Goal: Transaction & Acquisition: Purchase product/service

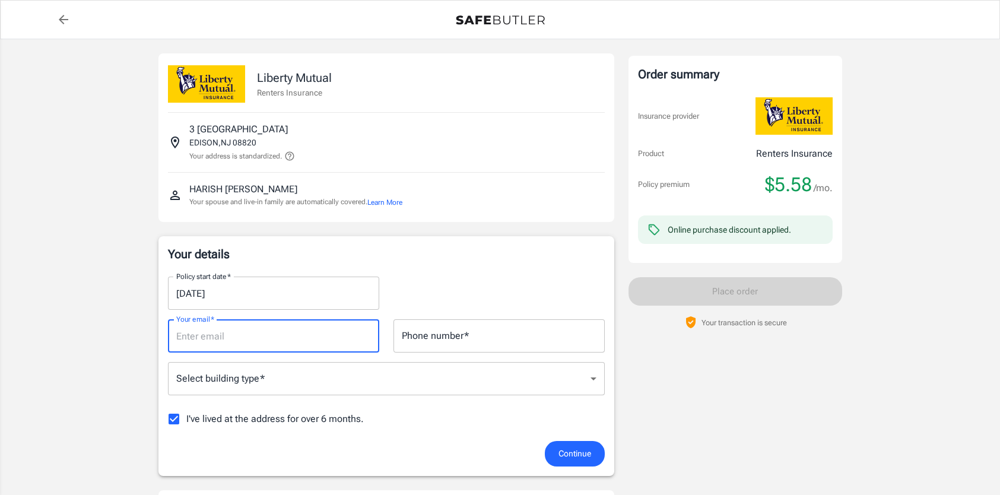
click at [351, 332] on input "Your email   *" at bounding box center [273, 335] width 211 height 33
type input "[EMAIL_ADDRESS][DOMAIN_NAME]"
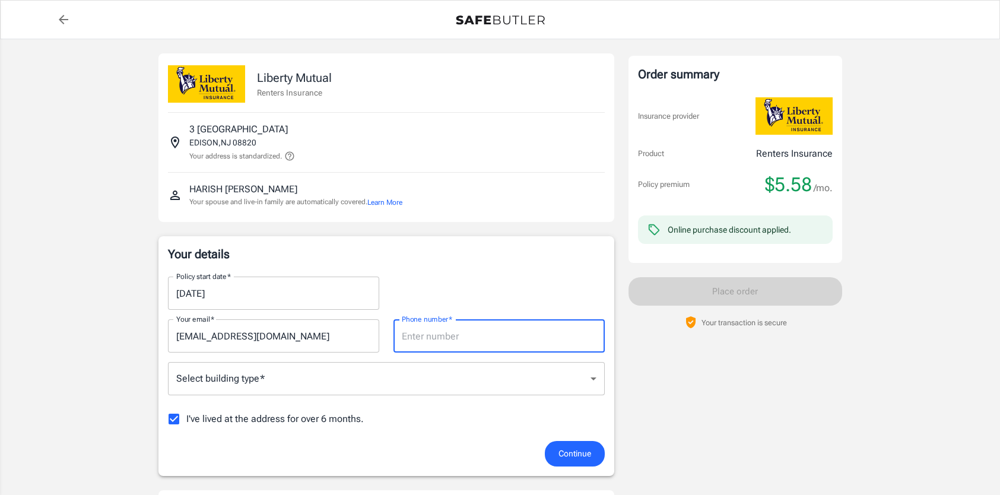
click at [426, 344] on input "Phone number   *" at bounding box center [499, 335] width 211 height 33
type input "7324853660"
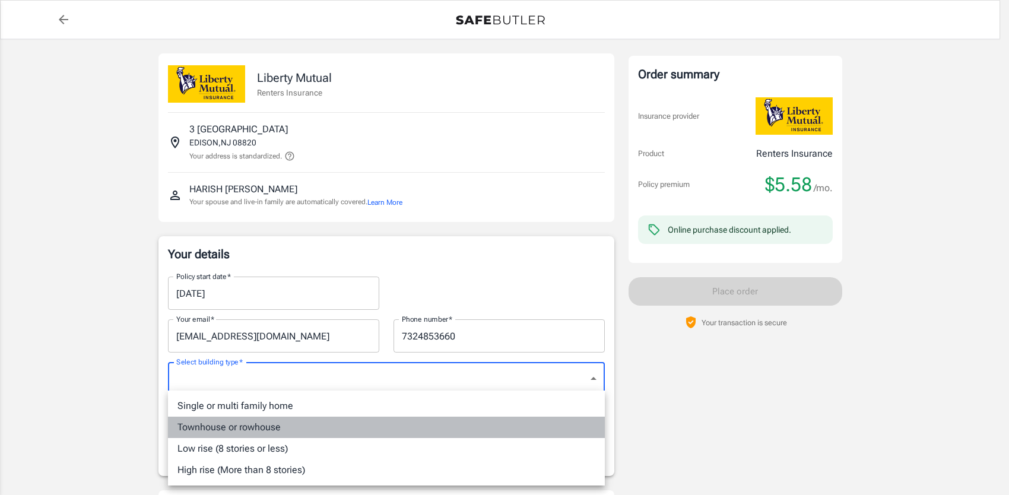
click at [332, 429] on li "Townhouse or rowhouse" at bounding box center [386, 427] width 437 height 21
type input "townhouse"
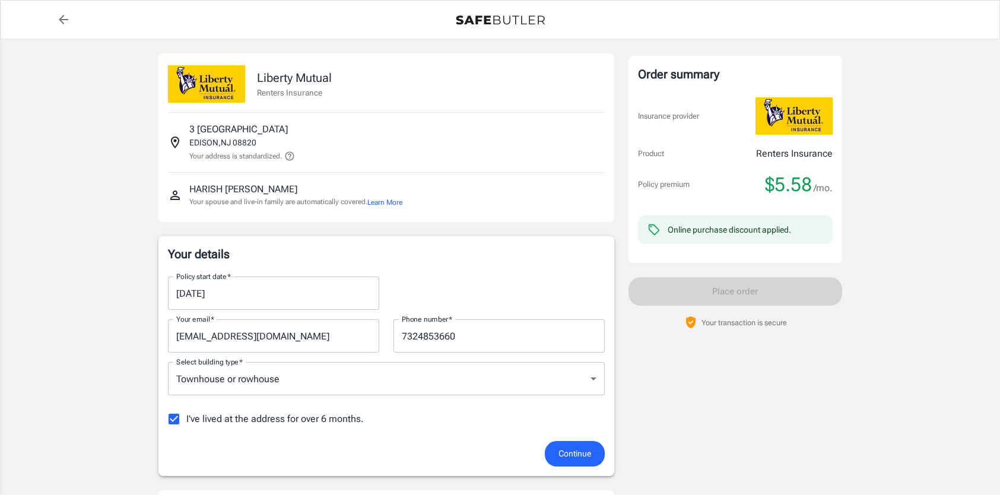
click at [328, 417] on span "I've lived at the address for over 6 months." at bounding box center [275, 419] width 178 height 14
click at [186, 417] on input "I've lived at the address for over 6 months." at bounding box center [173, 419] width 25 height 25
checkbox input "false"
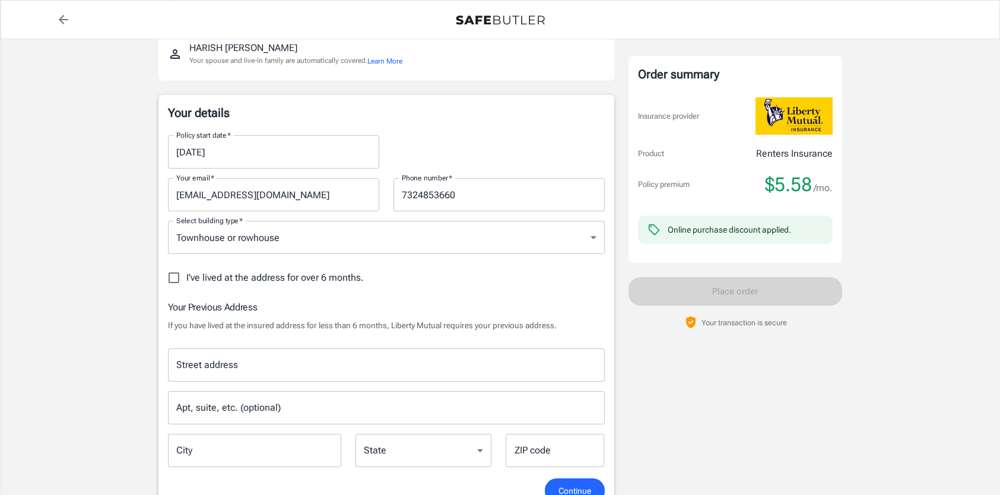
scroll to position [142, 0]
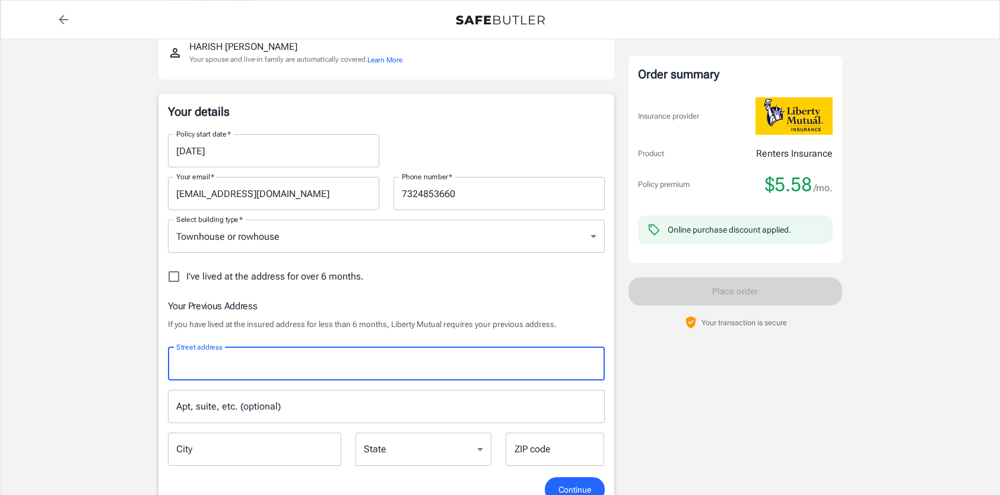
click at [315, 353] on input "Street address" at bounding box center [386, 364] width 426 height 23
type input "[STREET_ADDRESS]"
type input "townhouse"
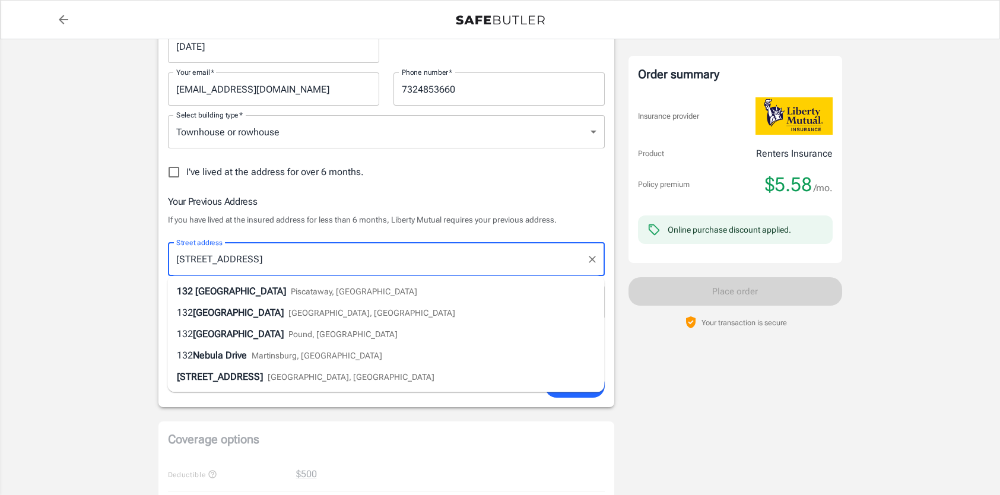
scroll to position [248, 0]
click at [291, 286] on span "Piscataway, [GEOGRAPHIC_DATA]" at bounding box center [354, 290] width 126 height 9
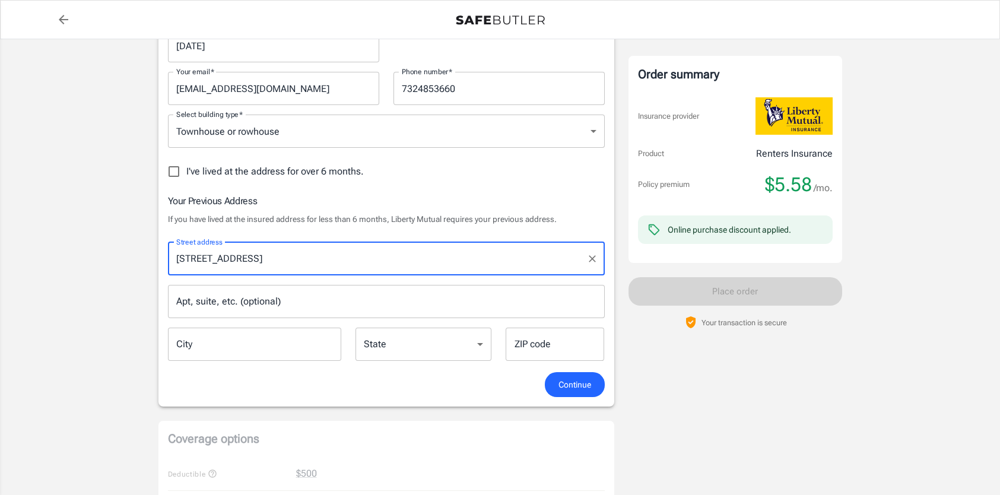
type input "Piscataway"
select select "NJ"
type input "08854"
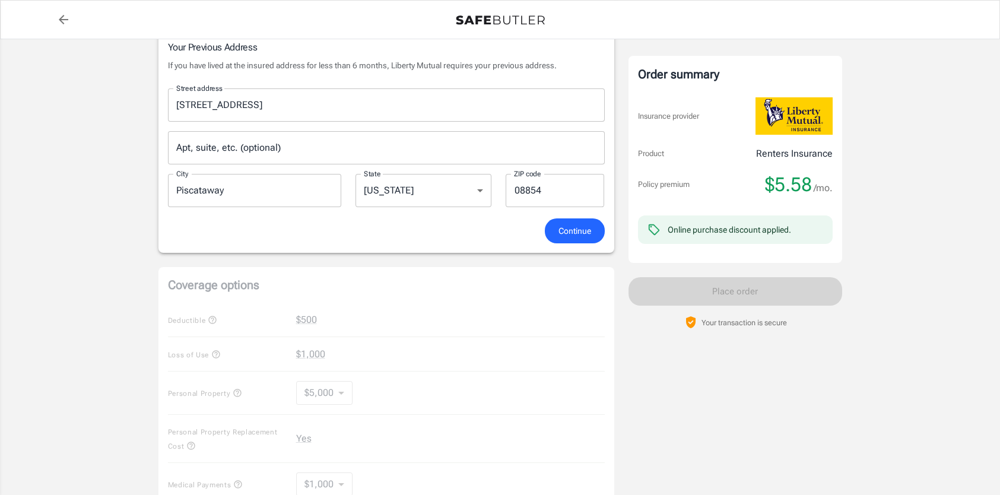
scroll to position [401, 0]
click at [561, 229] on span "Continue" at bounding box center [575, 231] width 33 height 15
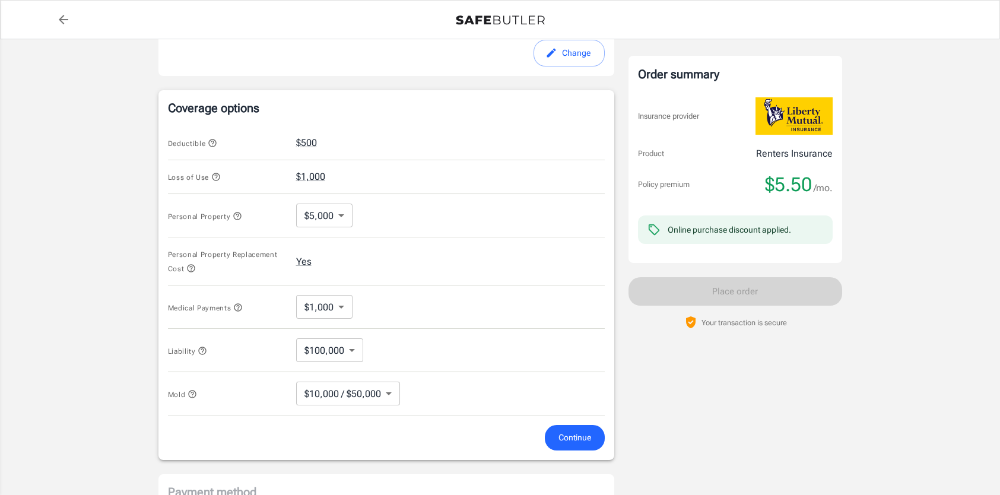
scroll to position [444, 0]
click at [213, 142] on icon "button" at bounding box center [212, 143] width 9 height 9
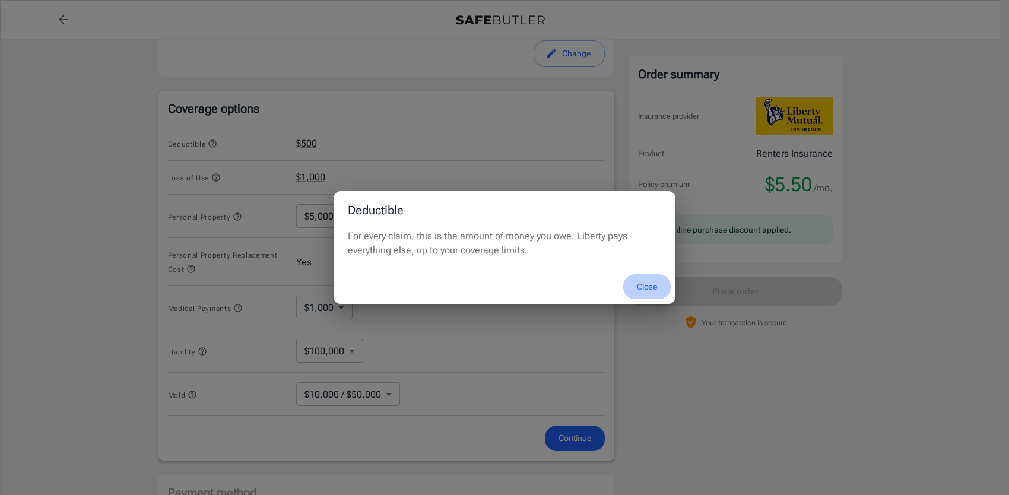
click at [651, 283] on button "Close" at bounding box center [646, 287] width 47 height 26
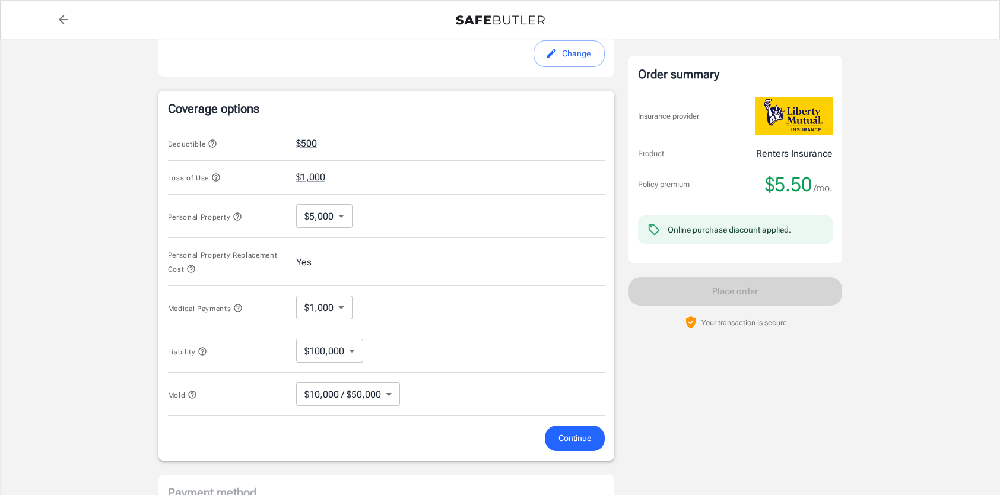
click at [214, 173] on icon "button" at bounding box center [215, 177] width 9 height 9
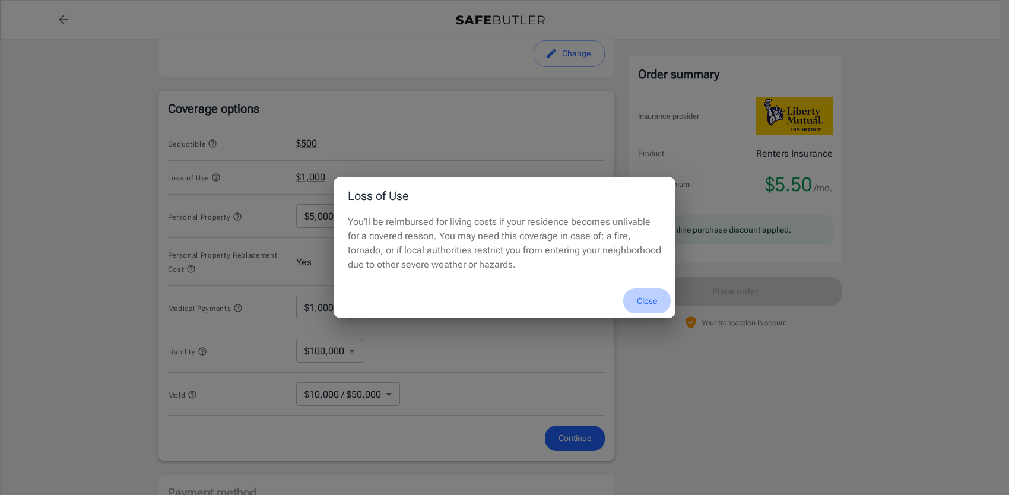
click at [648, 299] on button "Close" at bounding box center [646, 302] width 47 height 26
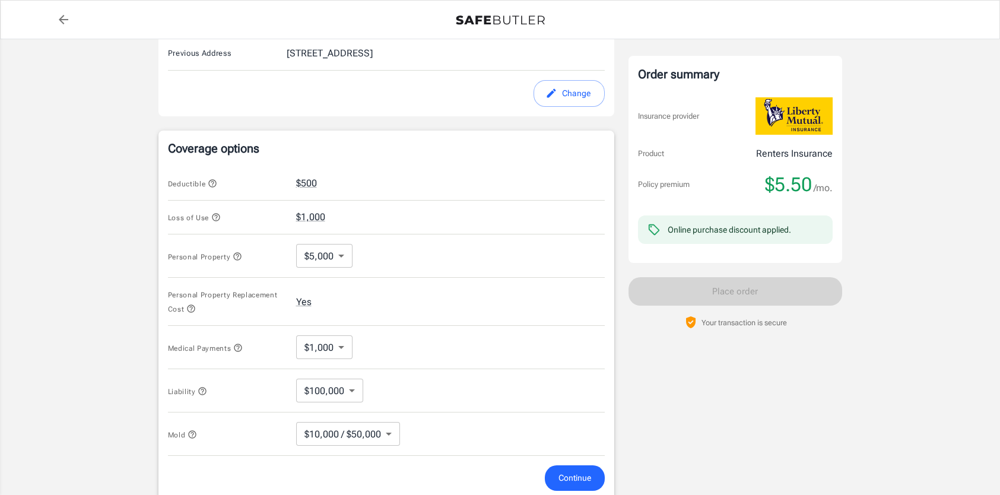
scroll to position [405, 0]
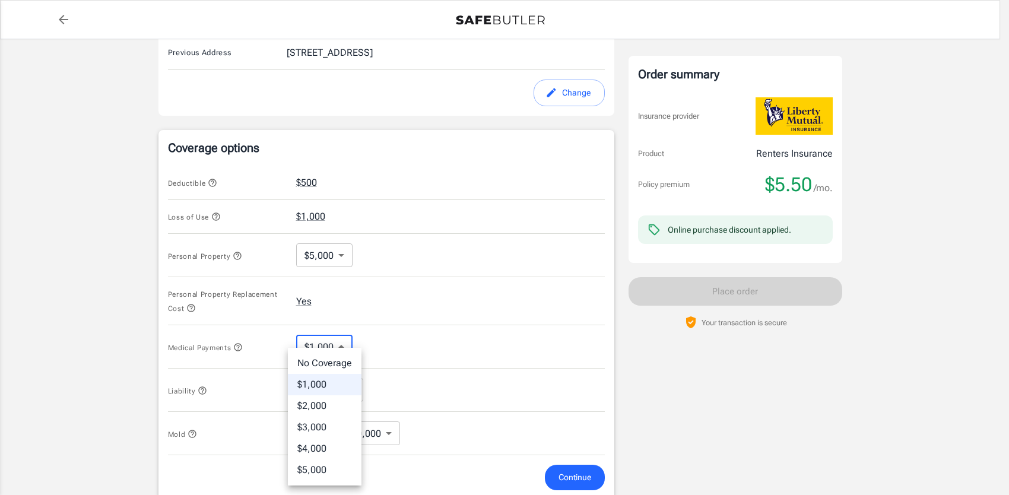
click at [337, 346] on body "Policy premium $ 5.50 /mo Liberty Mutual Renters Insurance [STREET_ADDRESS] You…" at bounding box center [504, 200] width 1009 height 1210
click at [337, 356] on li "No Coverage" at bounding box center [325, 363] width 74 height 21
type input "No Coverage"
click at [350, 389] on body "Policy premium $ 5.50 /mo Liberty Mutual Renters Insurance [STREET_ADDRESS] You…" at bounding box center [504, 200] width 1009 height 1210
click at [347, 398] on li "$100,000" at bounding box center [329, 405] width 66 height 21
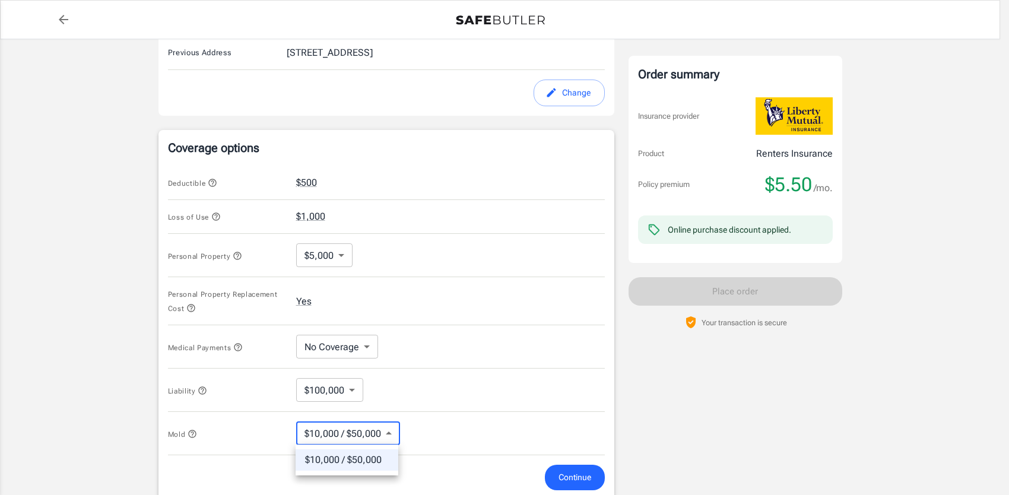
click at [373, 427] on body "Policy premium $ 5.50 /mo Liberty Mutual Renters Insurance [STREET_ADDRESS] You…" at bounding box center [504, 200] width 1009 height 1210
click at [427, 406] on div at bounding box center [504, 247] width 1009 height 495
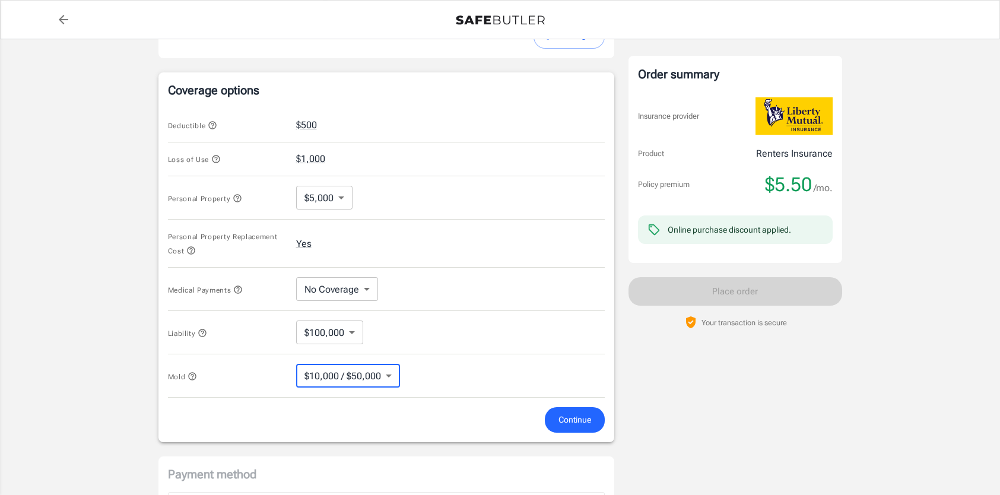
scroll to position [496, 0]
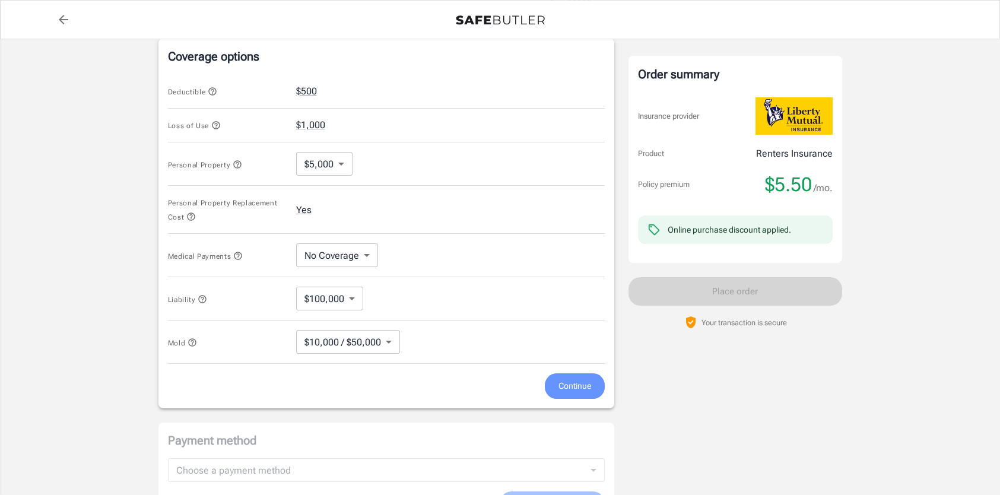
click at [568, 382] on span "Continue" at bounding box center [575, 386] width 33 height 15
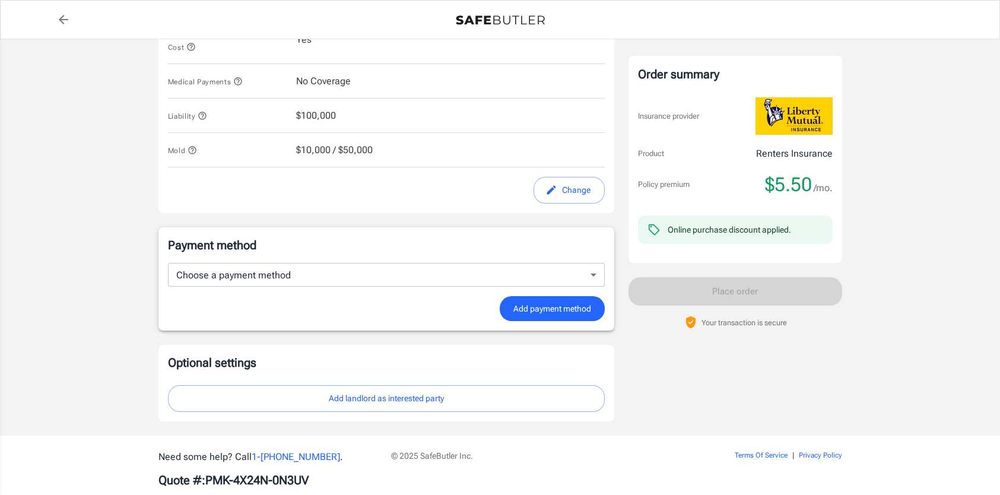
scroll to position [682, 0]
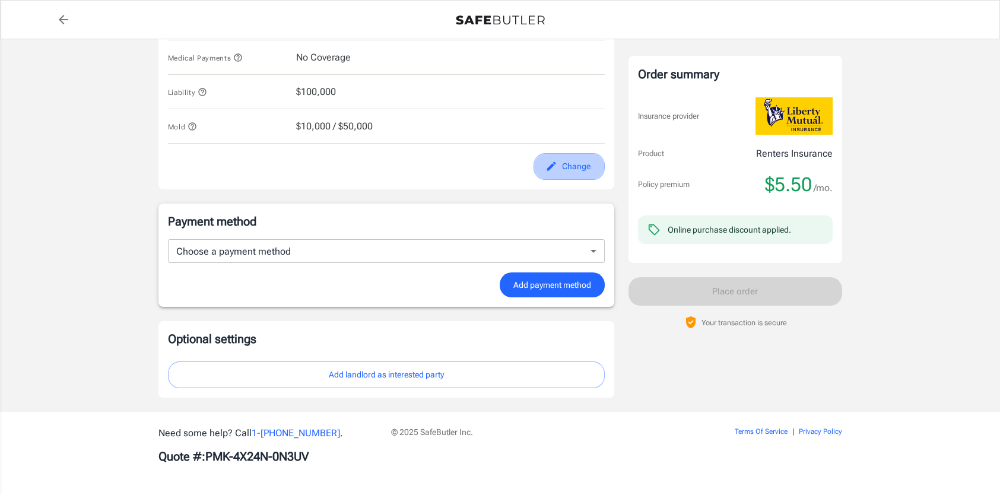
click at [563, 171] on button "Change" at bounding box center [569, 166] width 71 height 27
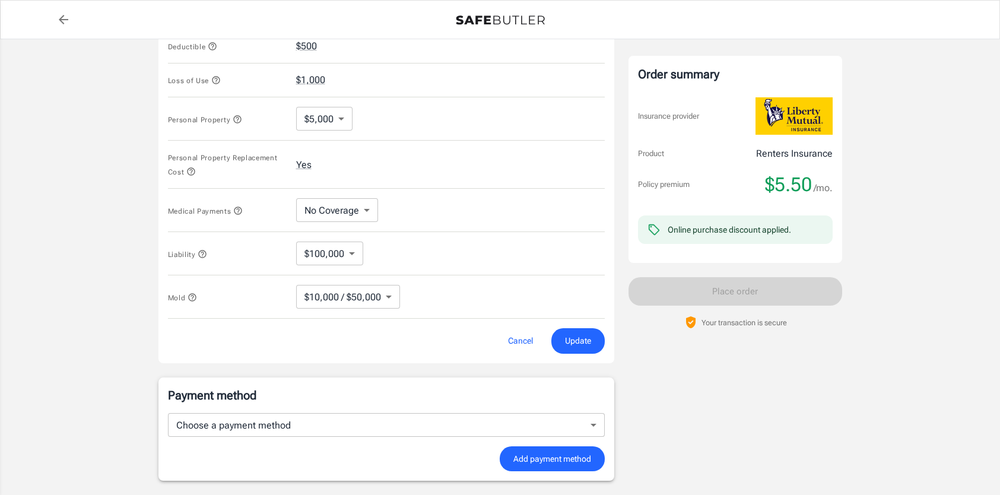
scroll to position [538, 0]
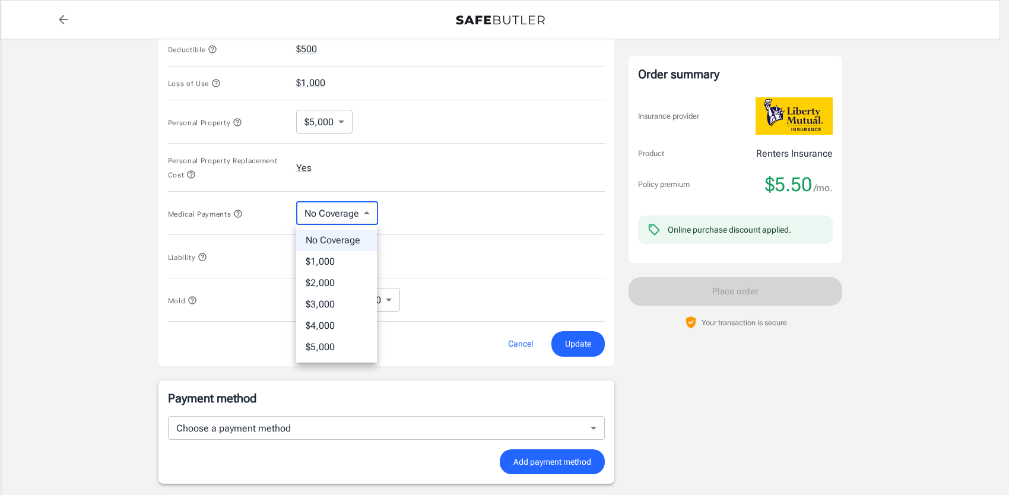
click at [347, 215] on body "Policy premium $ 5.50 /mo Liberty Mutual Renters Insurance [STREET_ADDRESS] You…" at bounding box center [504, 67] width 1009 height 1210
click at [345, 265] on li "$1,000" at bounding box center [336, 261] width 81 height 21
type input "1000"
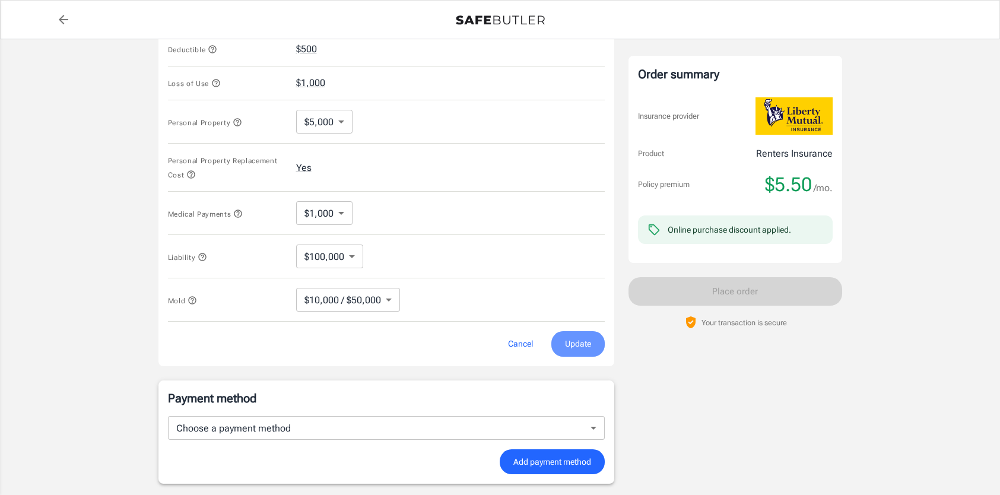
click at [573, 334] on button "Update" at bounding box center [578, 344] width 53 height 26
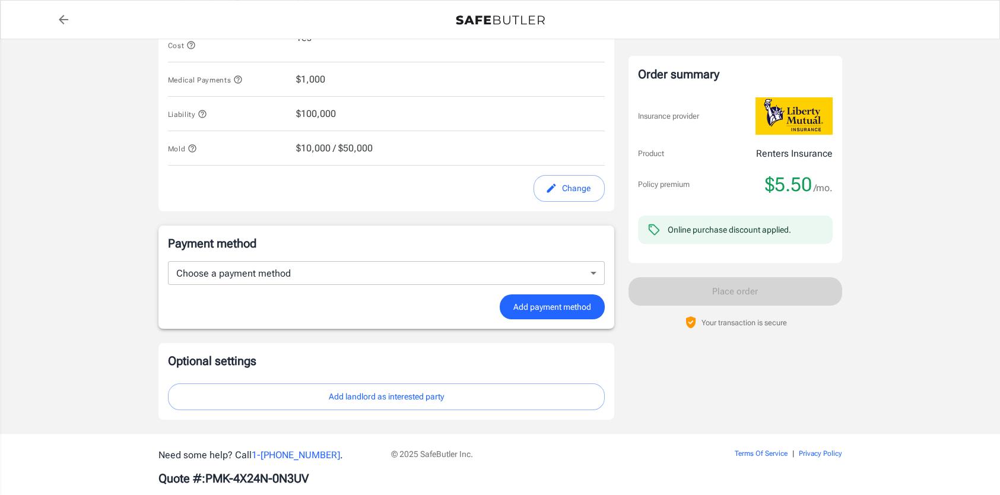
scroll to position [682, 0]
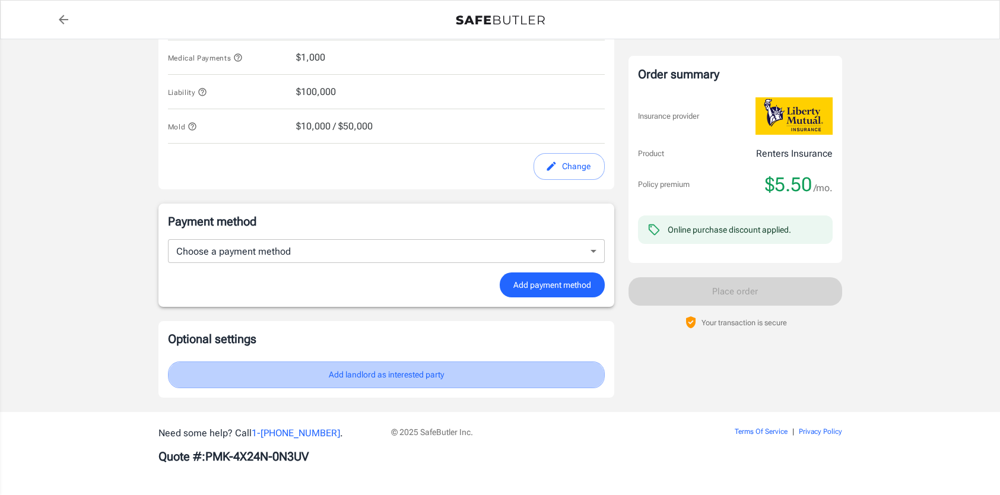
click at [476, 381] on button "Add landlord as interested party" at bounding box center [386, 375] width 437 height 27
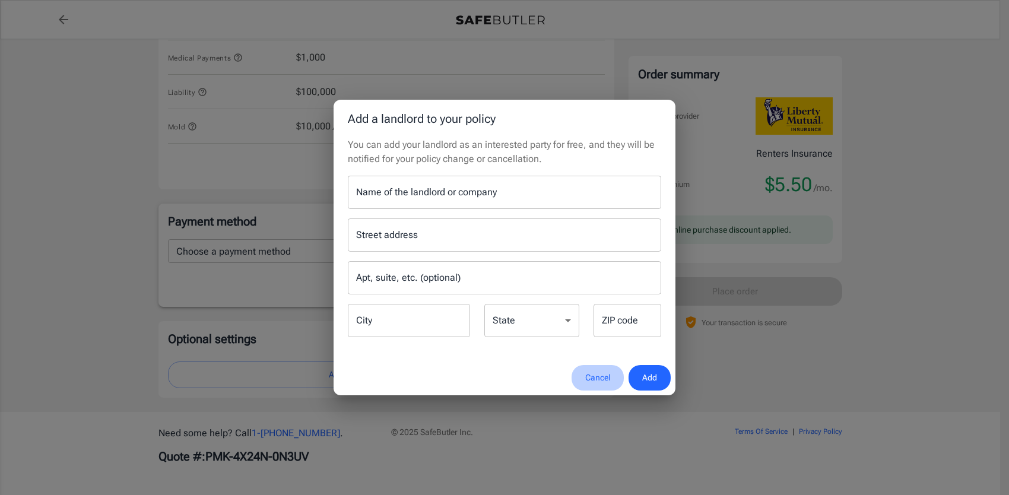
click at [589, 378] on button "Cancel" at bounding box center [598, 378] width 52 height 26
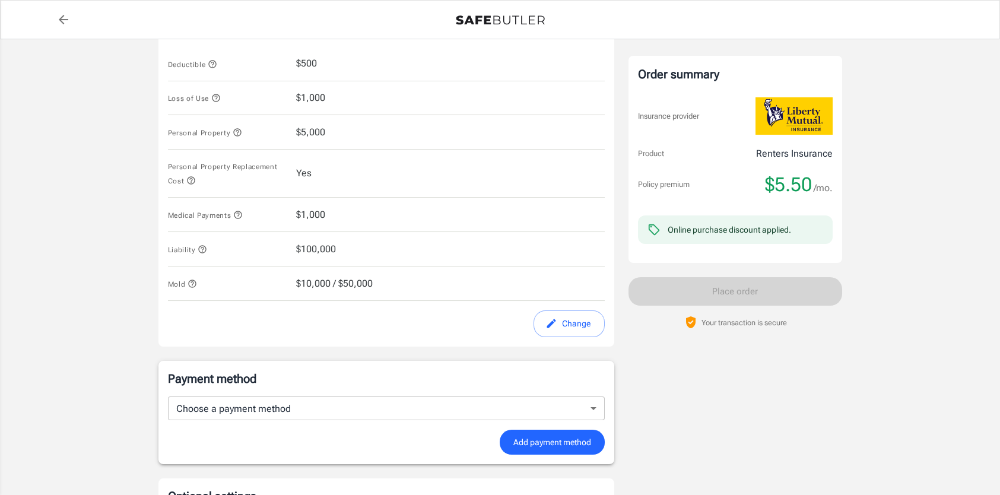
scroll to position [523, 0]
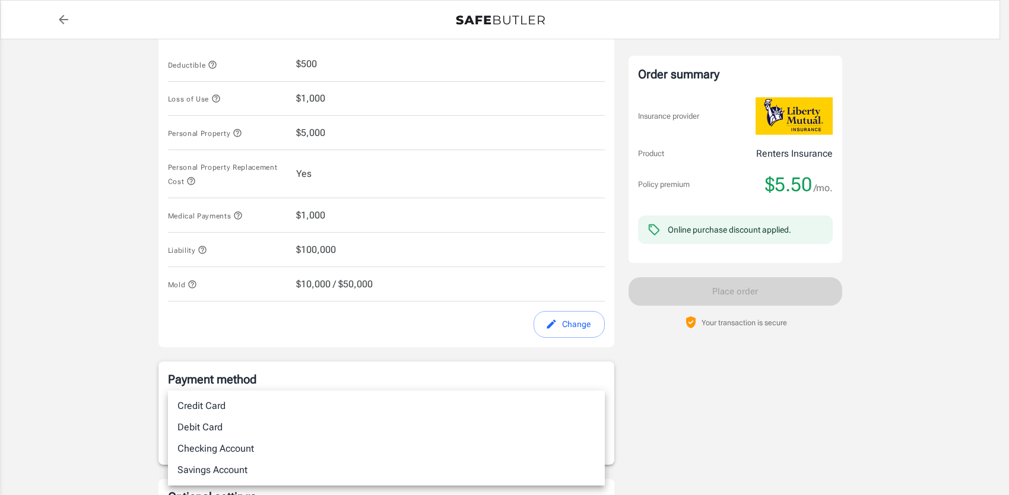
click at [499, 407] on body "Policy premium $ 5.50 /mo Liberty Mutual Renters Insurance [STREET_ADDRESS] You…" at bounding box center [504, 65] width 1009 height 1176
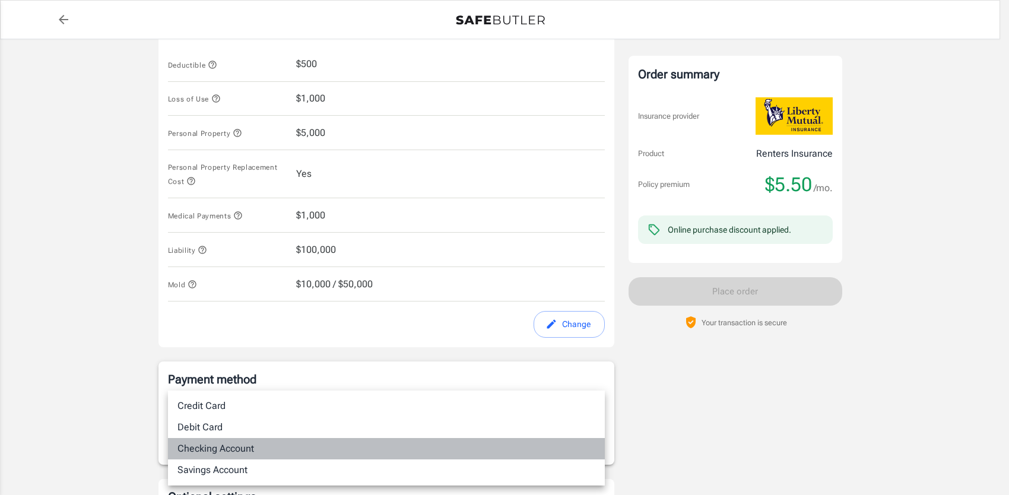
click at [348, 454] on li "Checking Account" at bounding box center [386, 448] width 437 height 21
type input "checking"
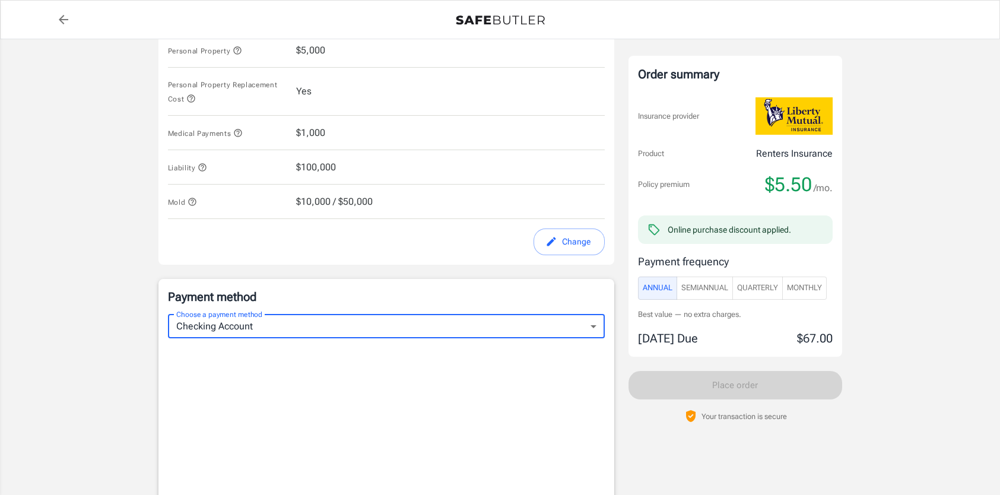
scroll to position [605, 0]
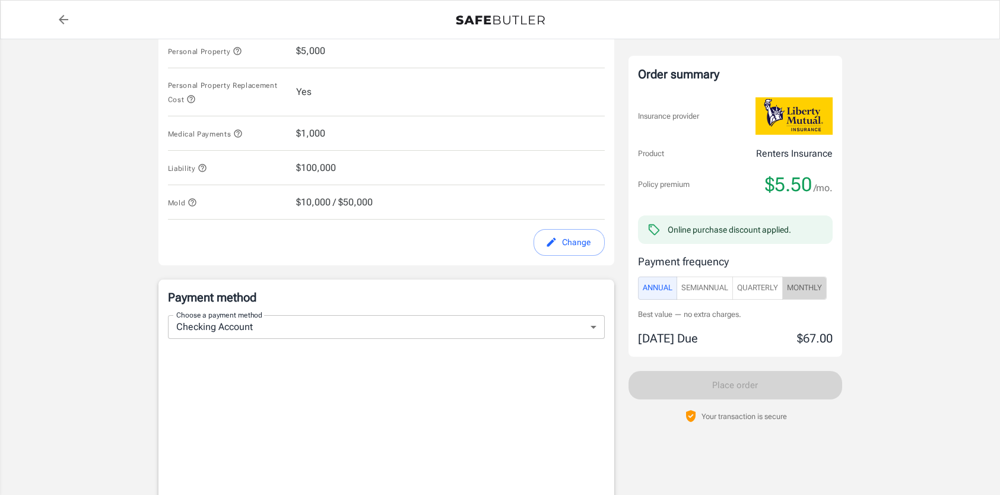
click at [814, 285] on span "Monthly" at bounding box center [804, 288] width 35 height 14
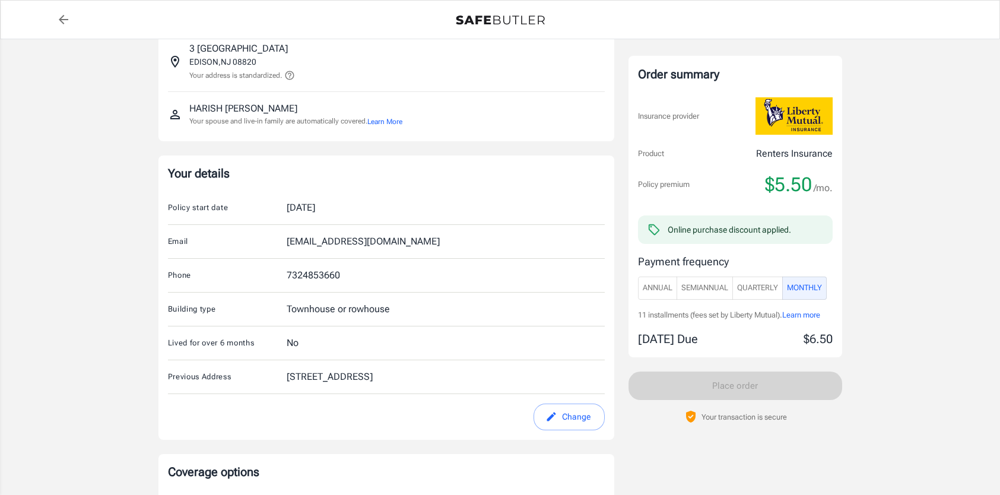
scroll to position [0, 0]
